Goal: Check status

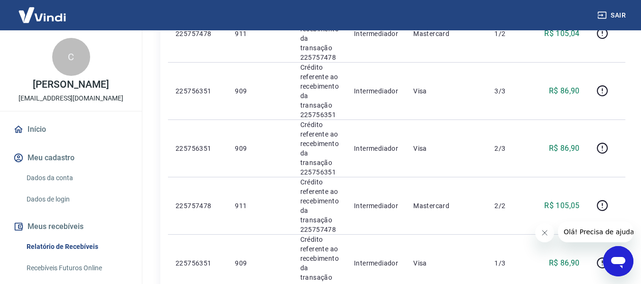
scroll to position [617, 0]
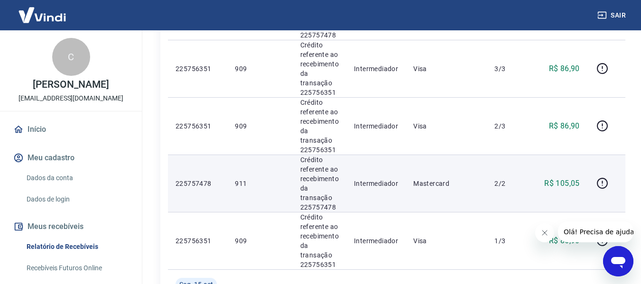
drag, startPoint x: 403, startPoint y: 184, endPoint x: 370, endPoint y: 182, distance: 33.8
click at [402, 184] on td "Intermediador" at bounding box center [375, 183] width 59 height 57
click at [244, 183] on p "911" at bounding box center [260, 183] width 50 height 9
copy p "911"
click at [244, 183] on p "911" at bounding box center [260, 183] width 50 height 9
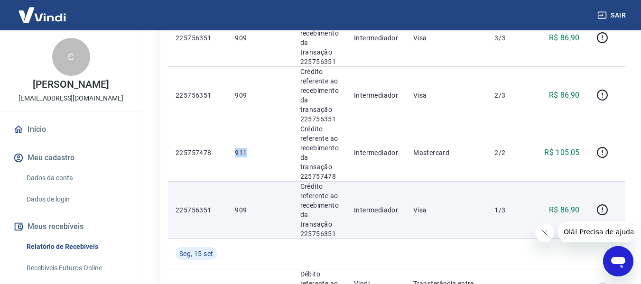
scroll to position [664, 0]
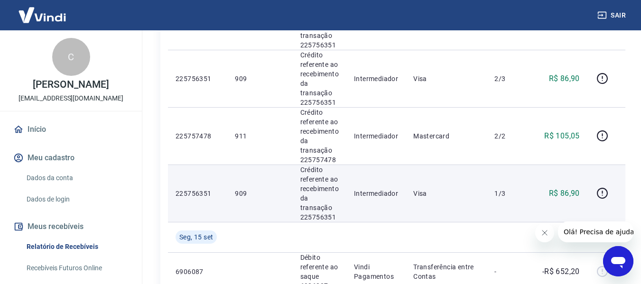
click at [243, 186] on td "909" at bounding box center [259, 193] width 65 height 57
click at [243, 188] on td "909" at bounding box center [259, 193] width 65 height 57
click at [243, 189] on p "909" at bounding box center [260, 193] width 50 height 9
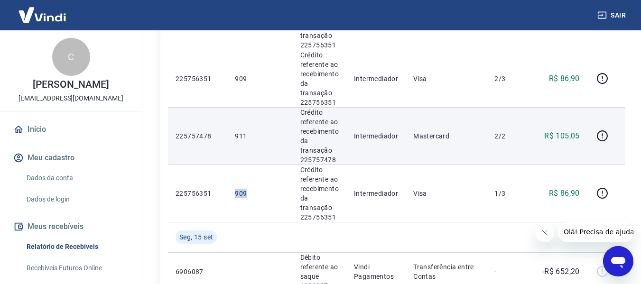
copy p "909"
